Goal: Navigation & Orientation: Find specific page/section

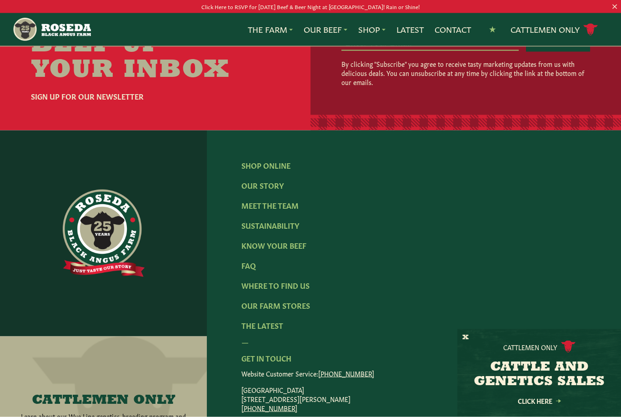
scroll to position [1386, 0]
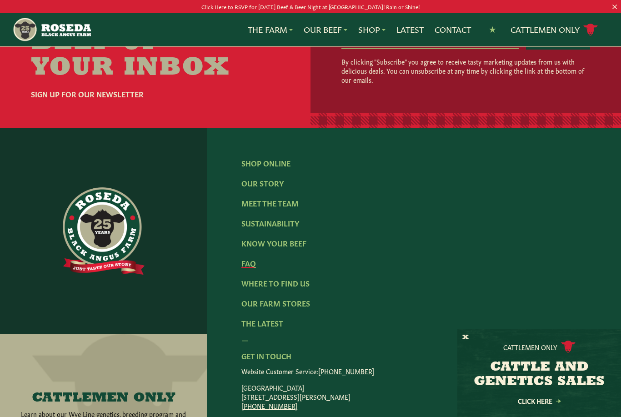
click at [251, 258] on link "FAQ" at bounding box center [248, 263] width 15 height 10
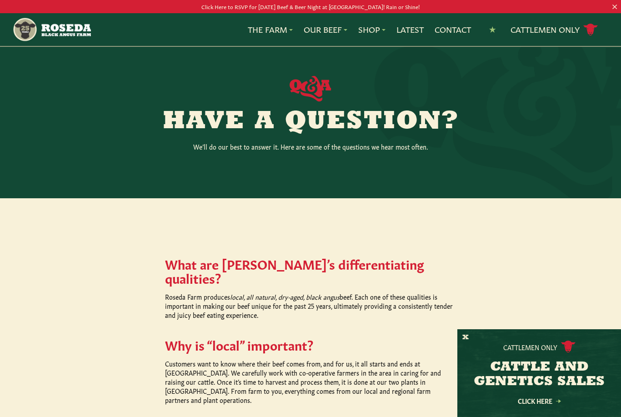
scroll to position [227, 0]
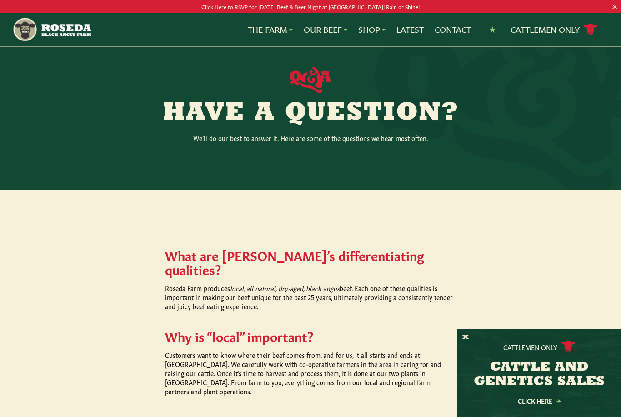
click at [465, 342] on button "X" at bounding box center [465, 338] width 6 height 10
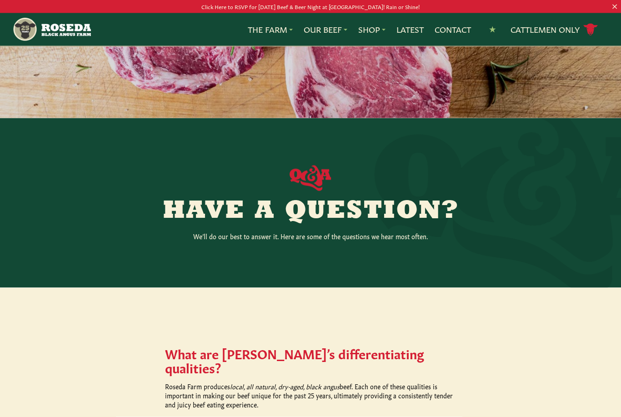
scroll to position [0, 0]
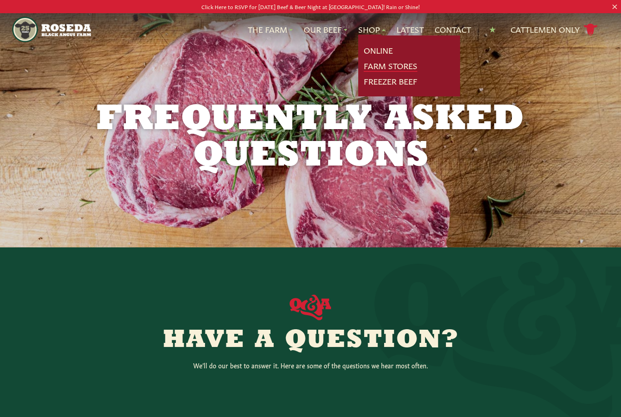
click at [398, 67] on link "Farm Stores" at bounding box center [391, 66] width 54 height 12
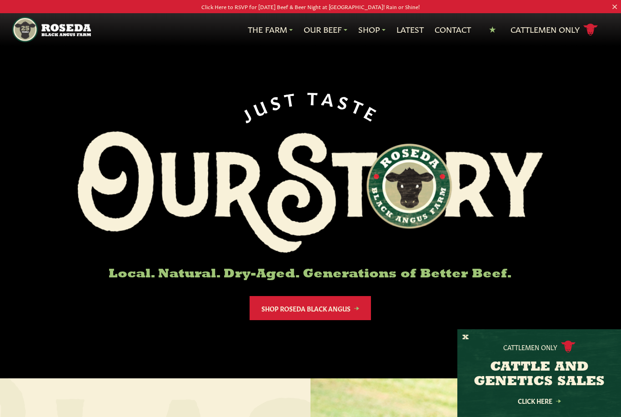
click at [595, 46] on nav "The Farm Our Story Meet The Team Sustainability Our Beef Know Your Beef Where T…" at bounding box center [310, 29] width 596 height 33
click at [465, 334] on button "X" at bounding box center [465, 338] width 6 height 10
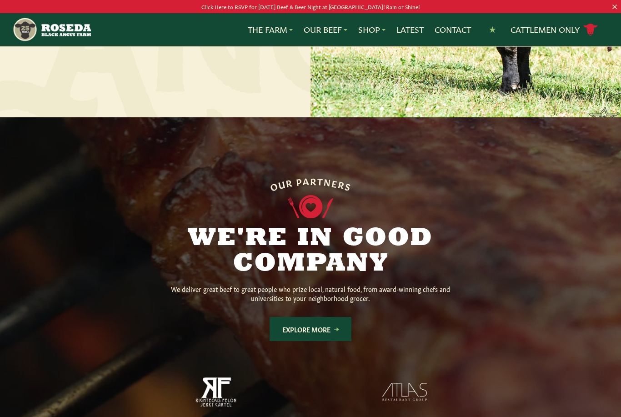
scroll to position [557, 0]
